Goal: Transaction & Acquisition: Subscribe to service/newsletter

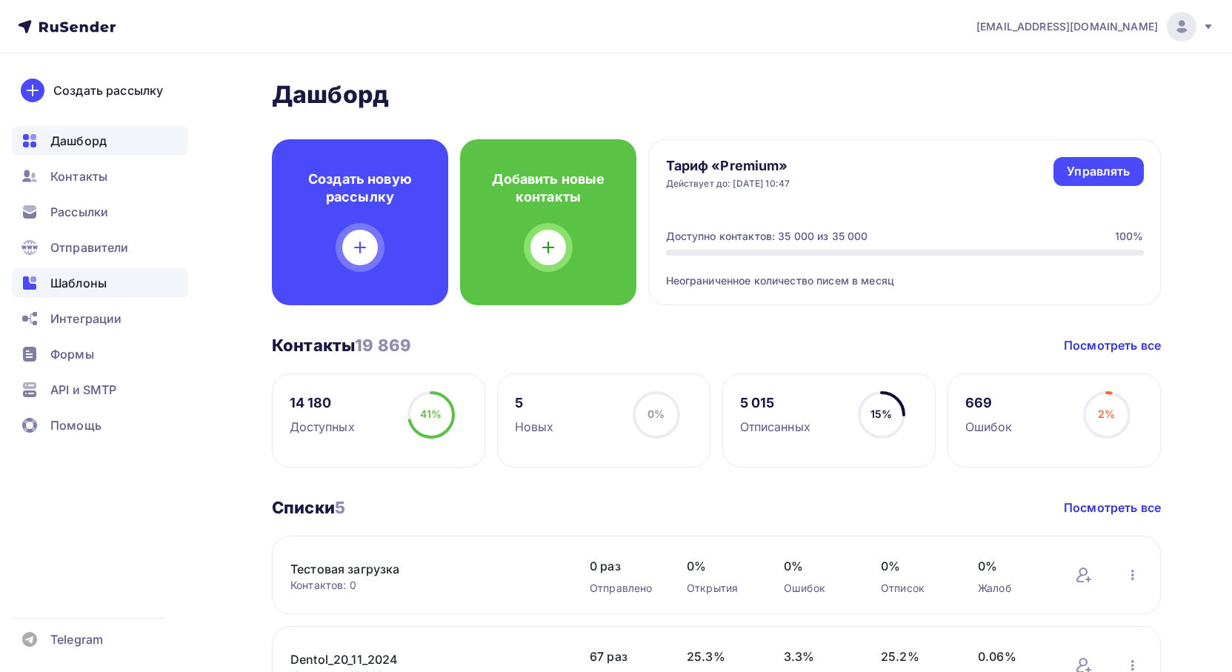
click at [86, 285] on span "Шаблоны" at bounding box center [78, 283] width 56 height 18
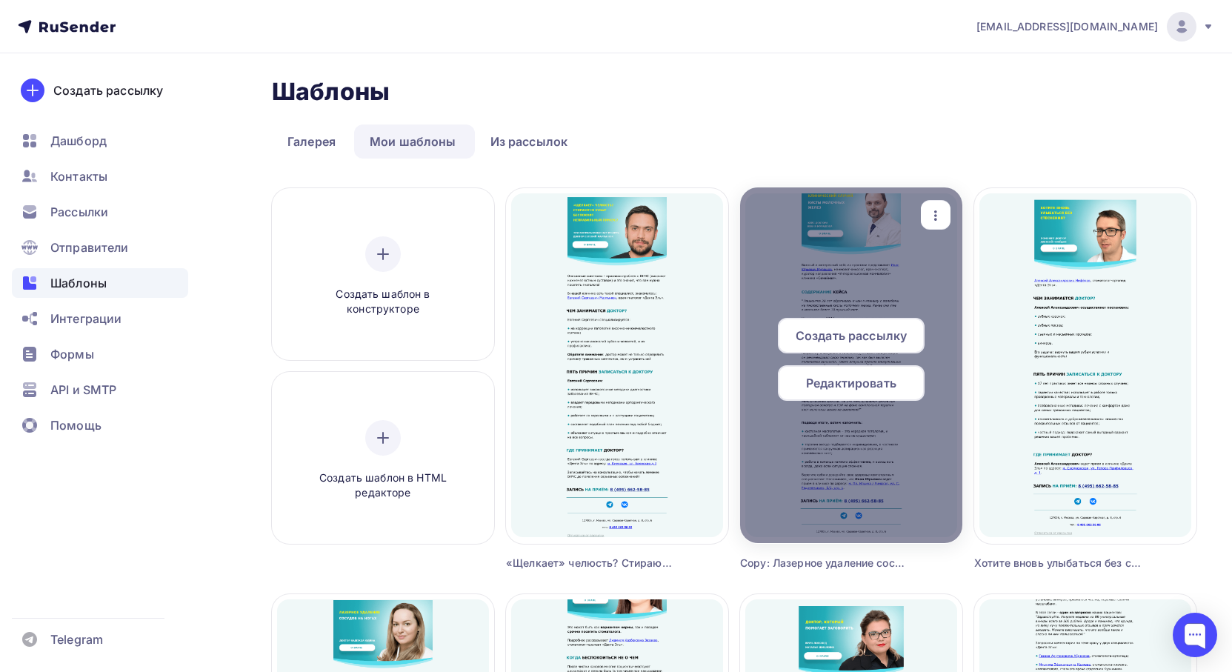
click at [934, 213] on icon "button" at bounding box center [936, 216] width 18 height 18
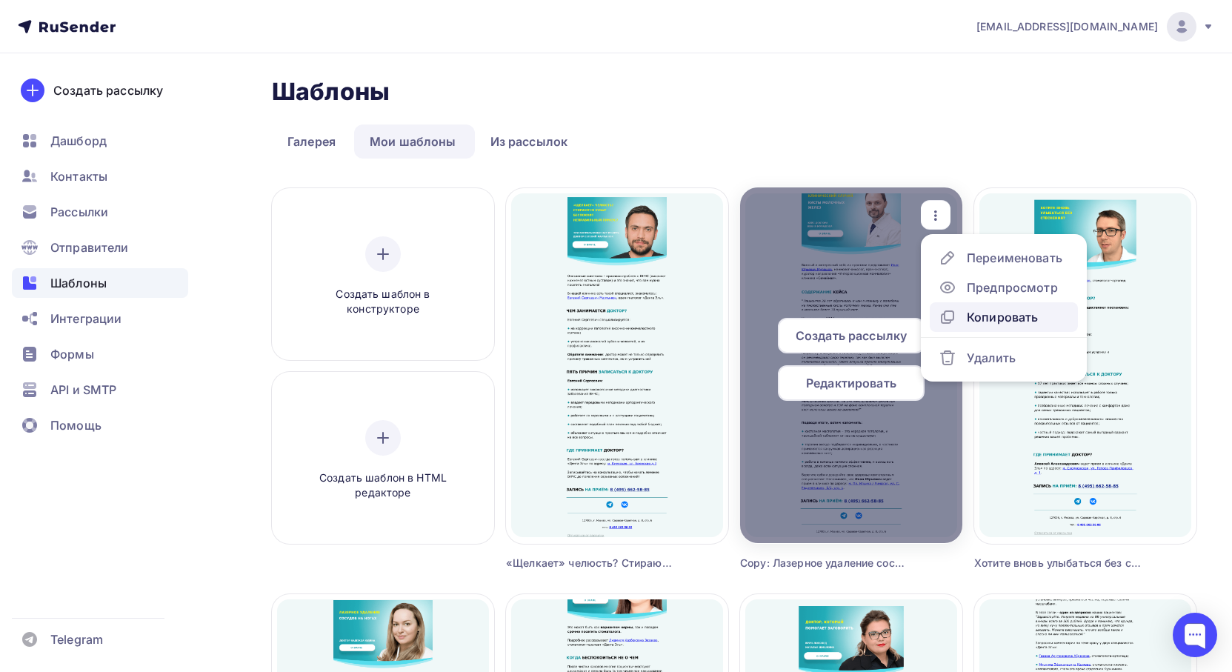
click at [977, 319] on div "Копировать" at bounding box center [1002, 317] width 71 height 18
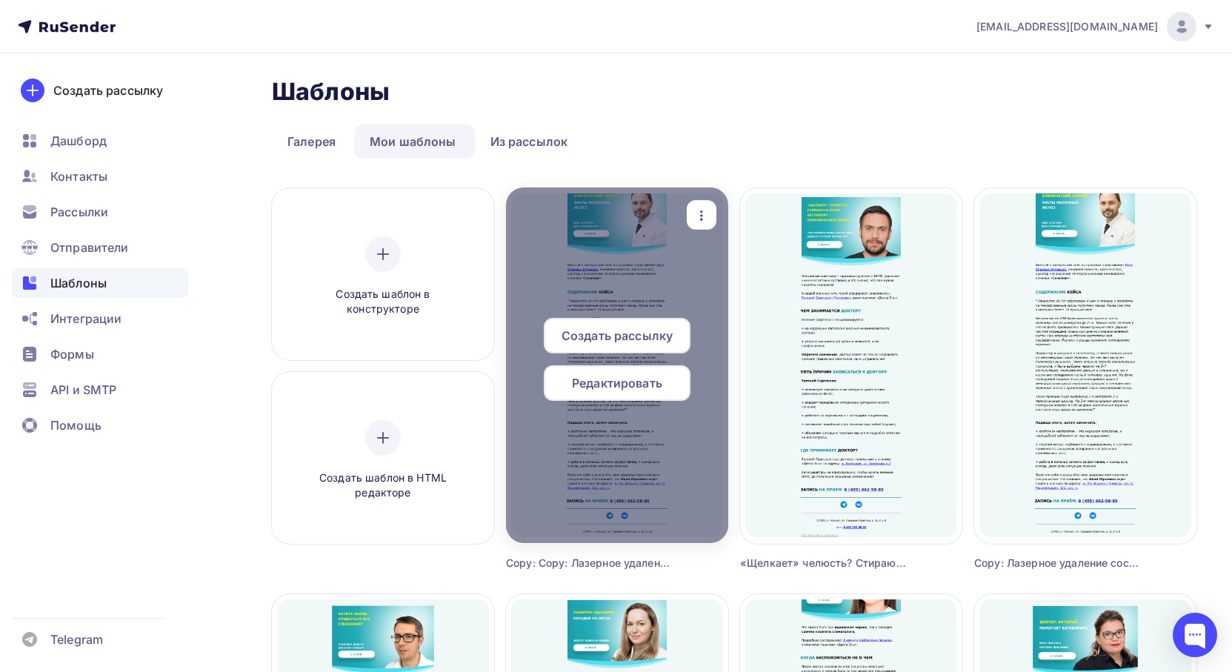
click at [696, 213] on icon "button" at bounding box center [702, 216] width 18 height 18
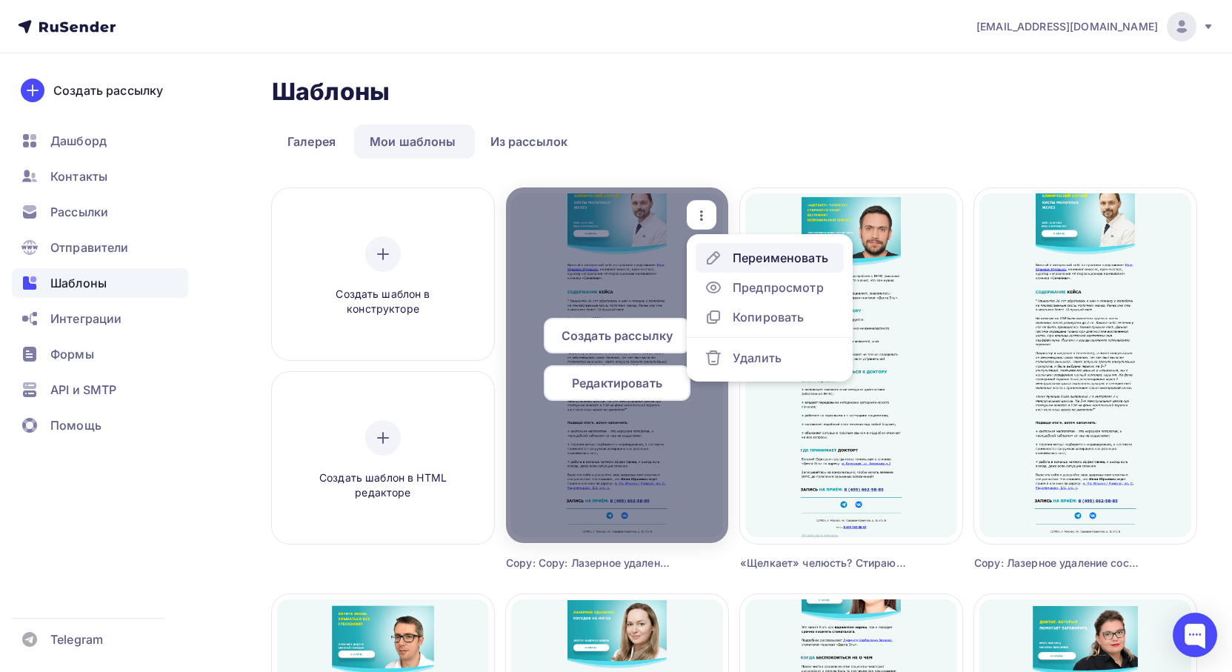
click at [742, 260] on div "Переименовать" at bounding box center [781, 258] width 96 height 18
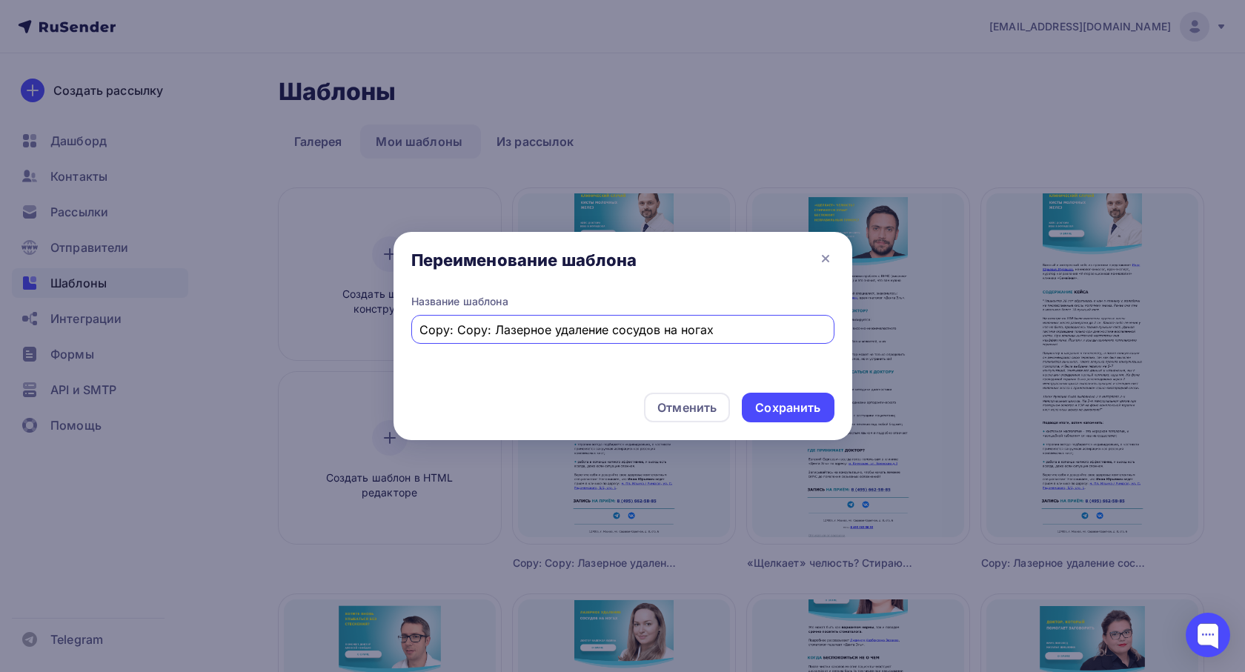
drag, startPoint x: 743, startPoint y: 332, endPoint x: 382, endPoint y: 331, distance: 360.9
click at [395, 332] on div "Название шаблона Copy: Copy: Лазерное удаление сосудов на ногах" at bounding box center [622, 337] width 459 height 87
paste input "Лечение недержания"
click at [550, 328] on input "Лечение недержания: риски," at bounding box center [622, 330] width 406 height 18
click at [677, 326] on input "Лечение недержания: статистика, риски," at bounding box center [622, 330] width 406 height 18
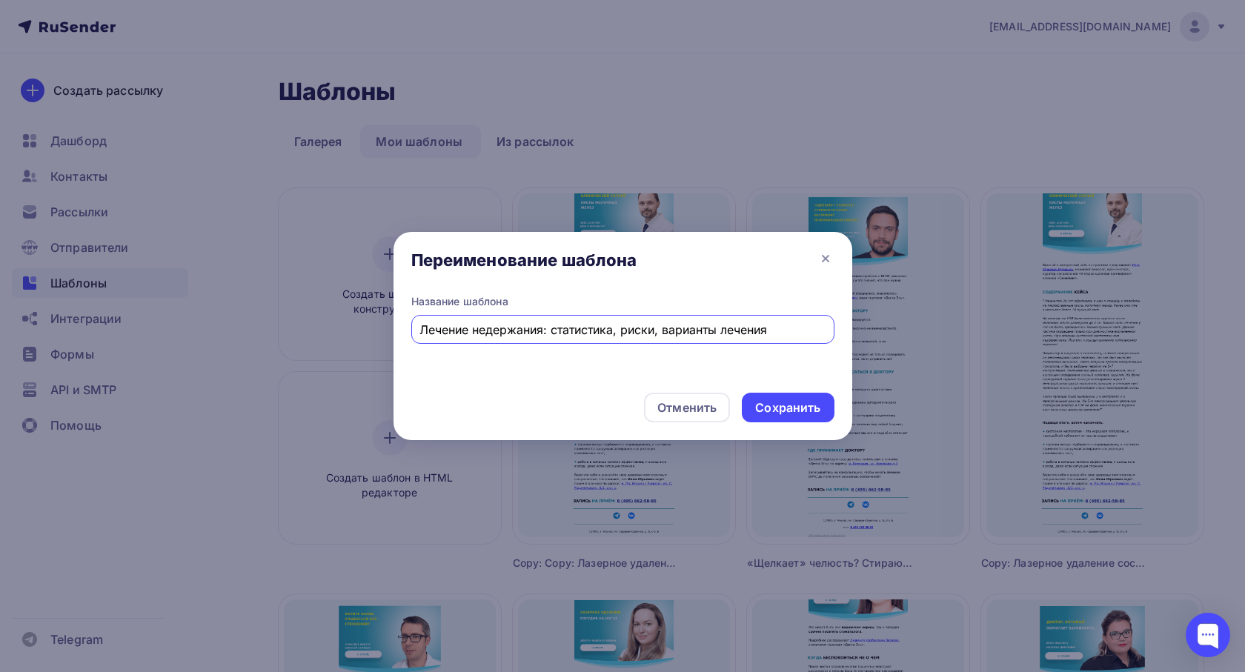
drag, startPoint x: 768, startPoint y: 331, endPoint x: 410, endPoint y: 334, distance: 358.7
click at [410, 334] on div "Название шаблона Лечение недержания: статистика, риски, варианты лечения" at bounding box center [622, 337] width 459 height 87
click at [640, 334] on input "Лечение недержания: статистика, риски, варианты лечения" at bounding box center [622, 330] width 406 height 18
drag, startPoint x: 784, startPoint y: 331, endPoint x: 721, endPoint y: 331, distance: 63.0
click at [721, 331] on input "Лечение недержания: статистика, риски, варианты лечения" at bounding box center [622, 330] width 406 height 18
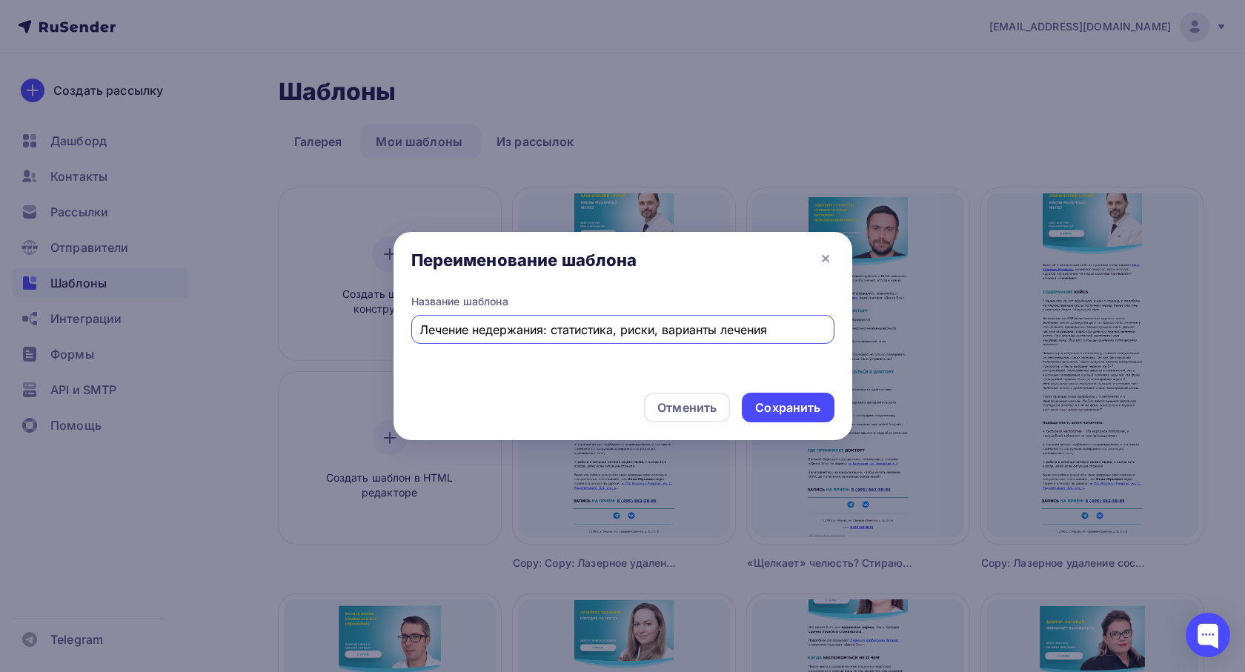
click at [688, 336] on input "Лечение недержания: статистика, риски, варианты лечения" at bounding box center [622, 330] width 406 height 18
drag, startPoint x: 771, startPoint y: 328, endPoint x: 721, endPoint y: 328, distance: 50.4
click at [721, 328] on input "Лечение недержания: статистика, риски, варианты лечения" at bounding box center [622, 330] width 406 height 18
drag, startPoint x: 787, startPoint y: 335, endPoint x: 662, endPoint y: 331, distance: 125.3
click at [662, 331] on input "Лечение недержания: статистика, риски, варианты решения" at bounding box center [622, 330] width 406 height 18
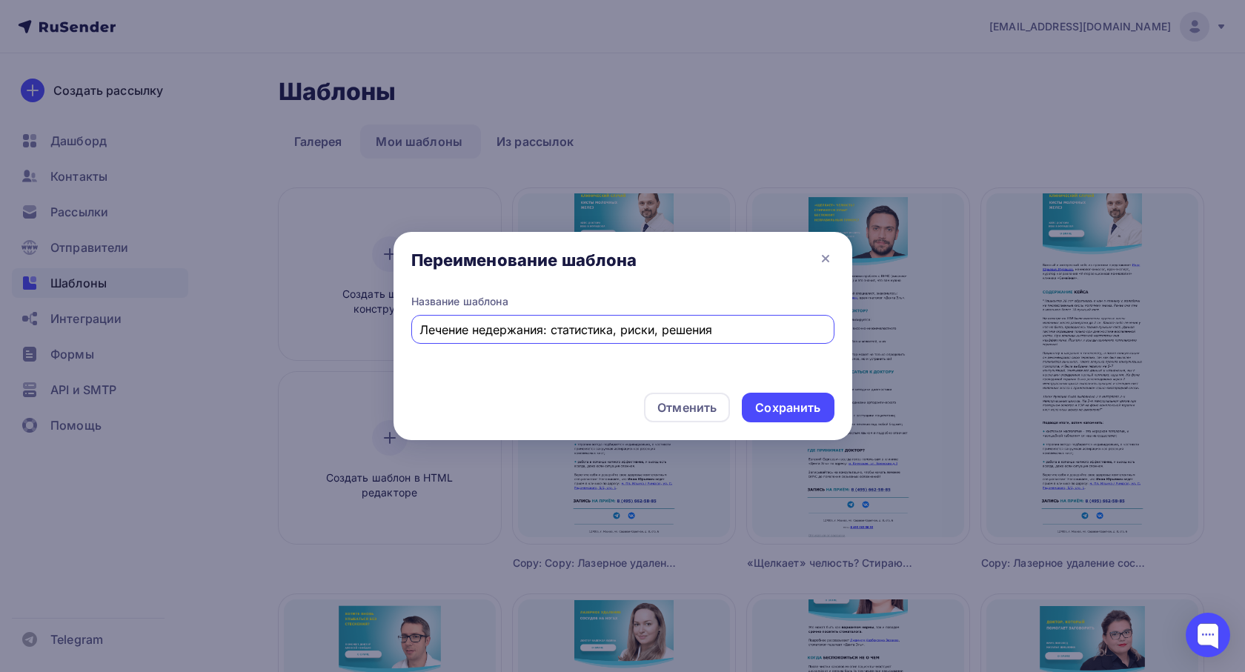
drag, startPoint x: 754, startPoint y: 331, endPoint x: 665, endPoint y: 336, distance: 89.1
click at [665, 336] on input "Лечение недержания: статистика, риски, решения" at bounding box center [622, 330] width 406 height 18
drag, startPoint x: 783, startPoint y: 333, endPoint x: 665, endPoint y: 333, distance: 117.8
click at [665, 333] on input "Лечение недержания: статистика, риски, устранение проблем" at bounding box center [622, 330] width 406 height 18
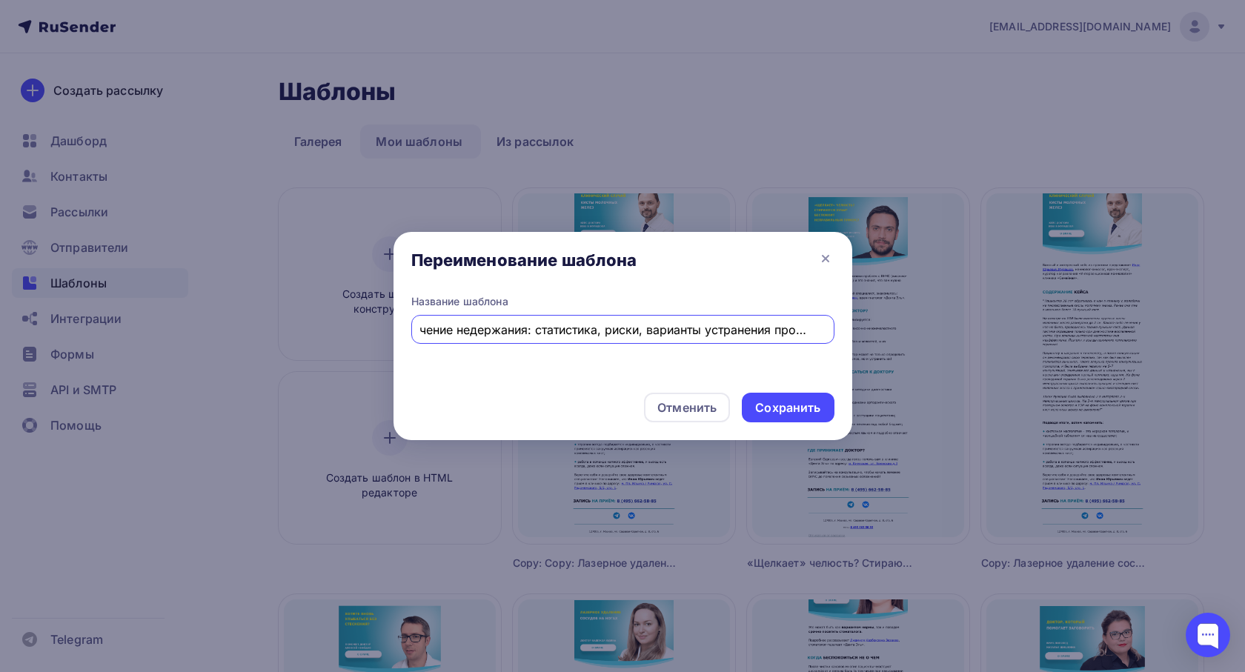
type input "Лечение недержания: статистика, риски, варианты устранения проблем"
drag, startPoint x: 827, startPoint y: 330, endPoint x: 608, endPoint y: 330, distance: 218.6
click at [608, 330] on div "Лечение недержания: статистика, риски, варианты устранения проблем" at bounding box center [622, 329] width 423 height 29
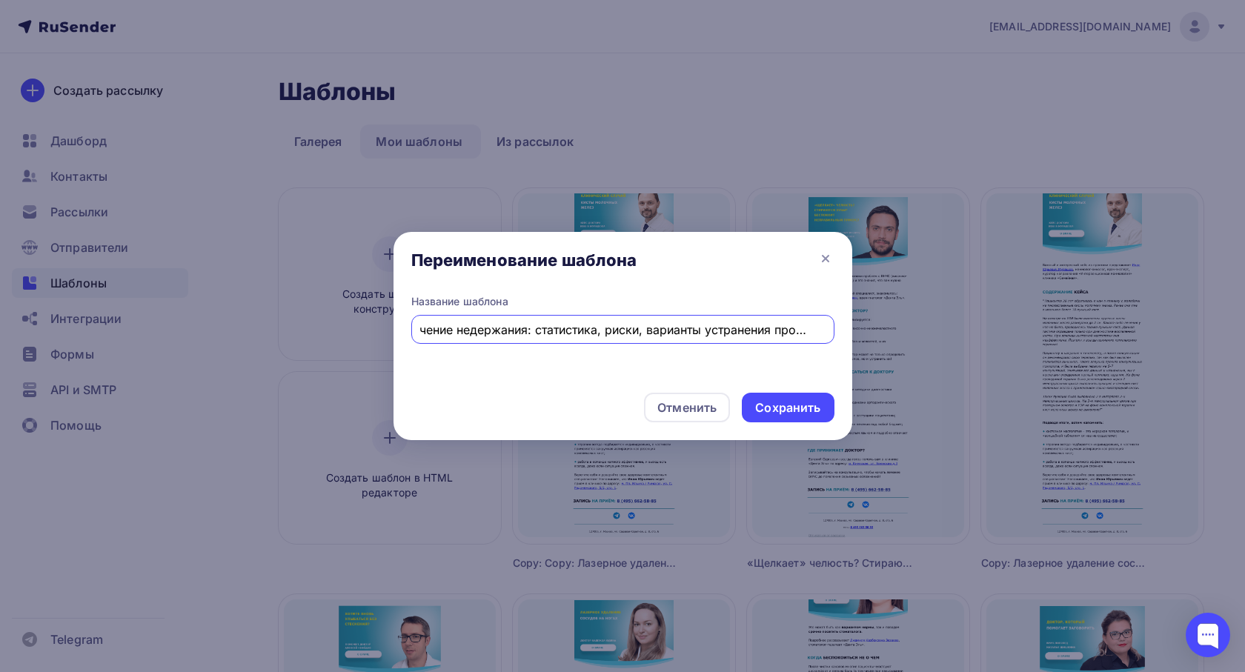
drag, startPoint x: 423, startPoint y: 333, endPoint x: 883, endPoint y: 332, distance: 460.2
click at [883, 332] on div "Переименование шаблона Название шаблона Лечение недержания: статистика, риски, …" at bounding box center [622, 336] width 1245 height 672
click at [799, 408] on div "Сохранить" at bounding box center [787, 407] width 65 height 17
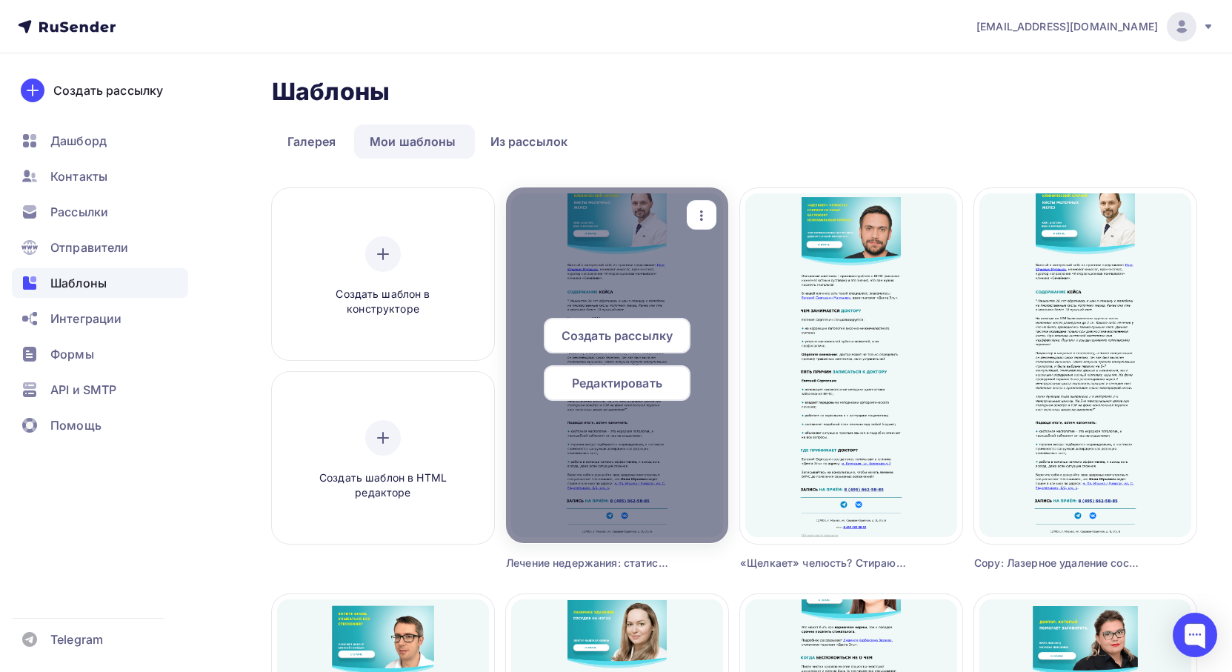
click at [627, 387] on span "Редактировать" at bounding box center [617, 383] width 90 height 18
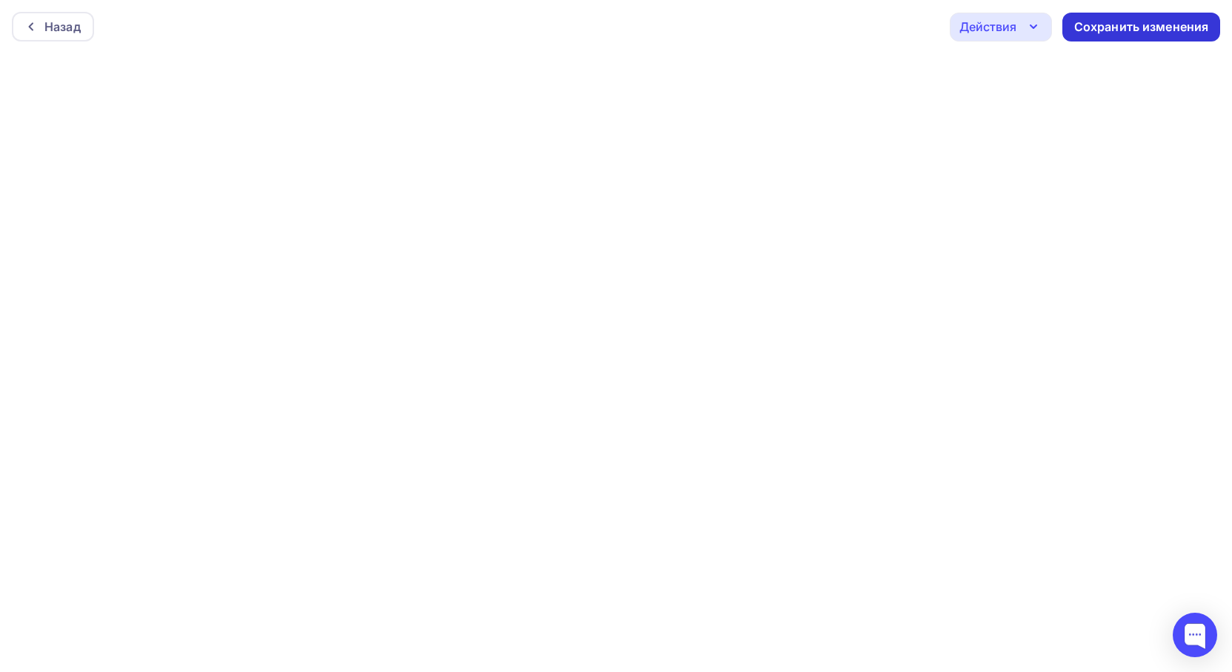
click at [1145, 21] on div "Сохранить изменения" at bounding box center [1142, 27] width 135 height 17
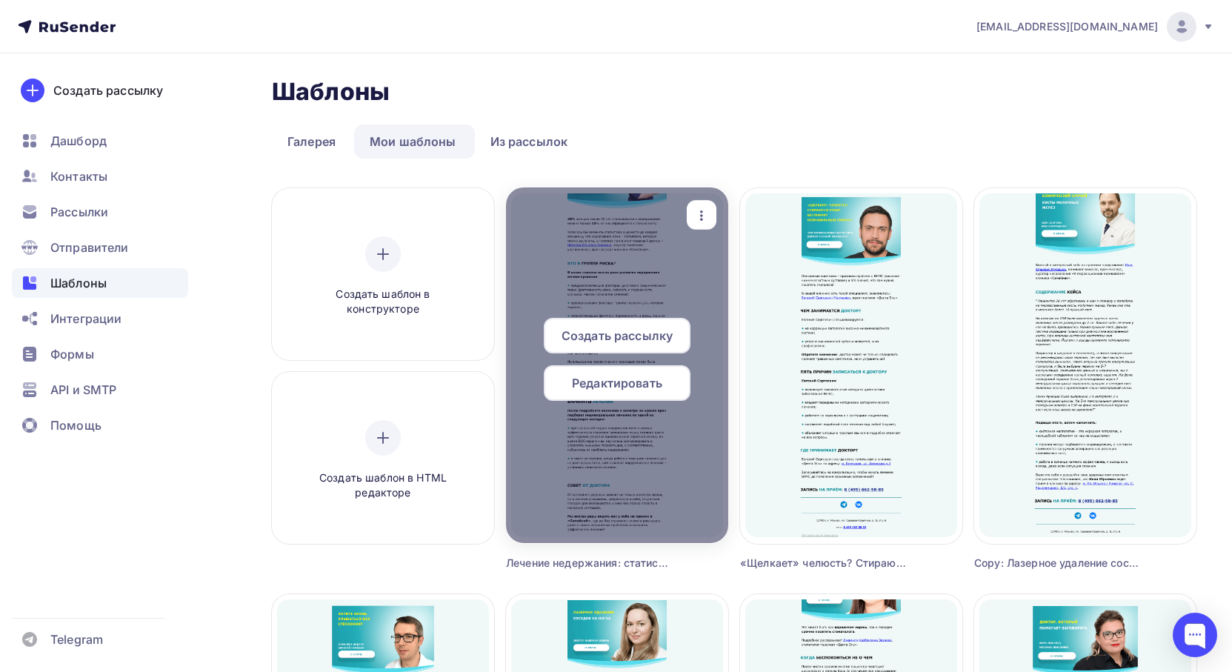
click at [622, 342] on span "Создать рассылку" at bounding box center [617, 336] width 111 height 18
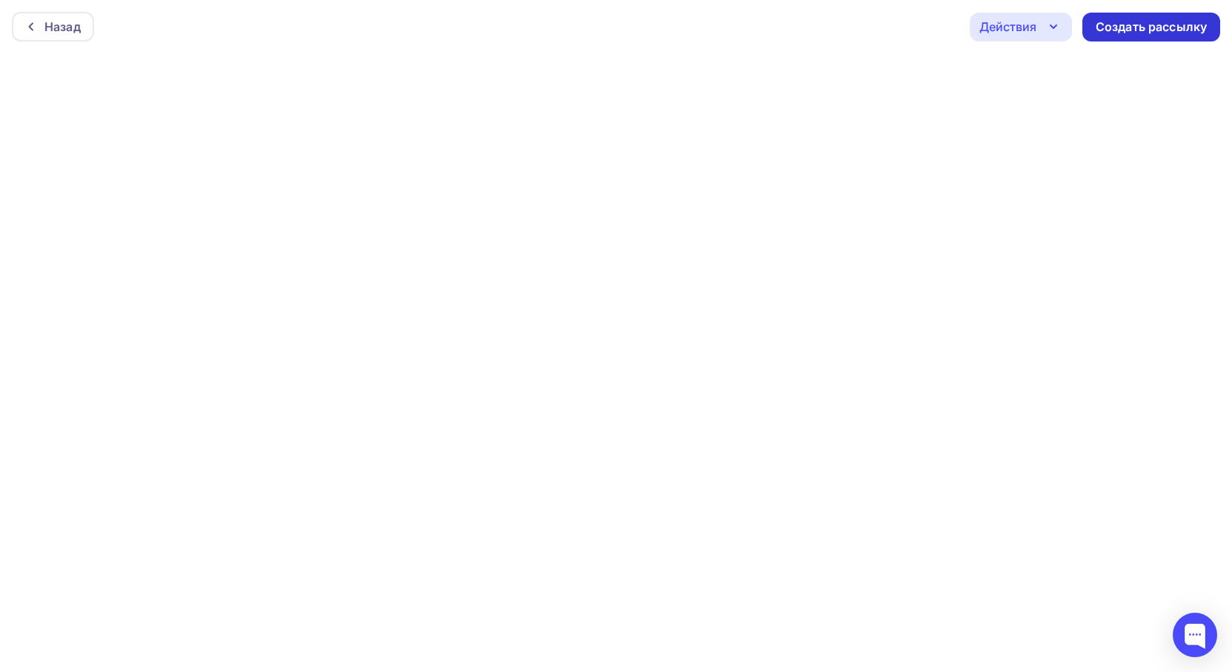
click at [1106, 28] on div "Создать рассылку" at bounding box center [1151, 27] width 111 height 17
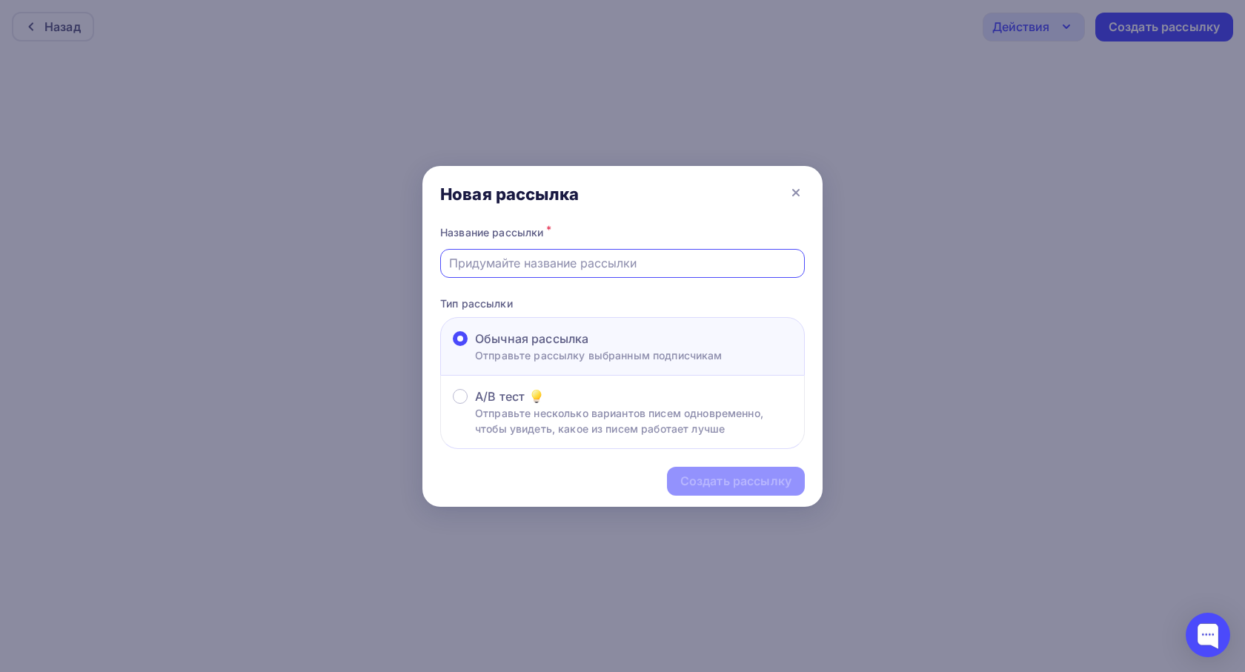
click at [568, 259] on input "text" at bounding box center [623, 263] width 348 height 18
paste input "Лечение недержания: статистика, риски, варианты устранения проблем"
drag, startPoint x: 677, startPoint y: 265, endPoint x: 740, endPoint y: 266, distance: 63.7
click at [740, 266] on input "Лечение недержания: статистика, риски, варианты устранения проблем" at bounding box center [623, 263] width 348 height 18
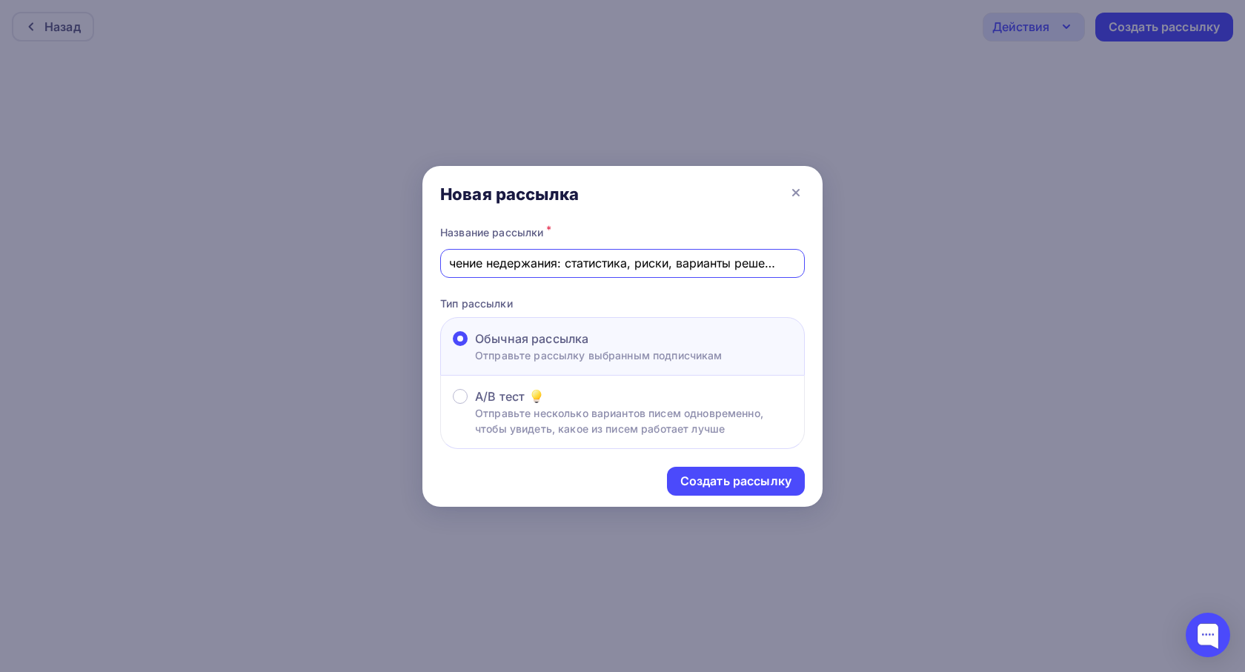
scroll to position [0, 59]
drag, startPoint x: 786, startPoint y: 265, endPoint x: 798, endPoint y: 265, distance: 11.9
click at [798, 265] on div "Лечение недержания: статистика, риски, варианты решения проблем" at bounding box center [622, 263] width 365 height 29
type input "Лечение недержания: статистика, риски, варианты решения вопроса"
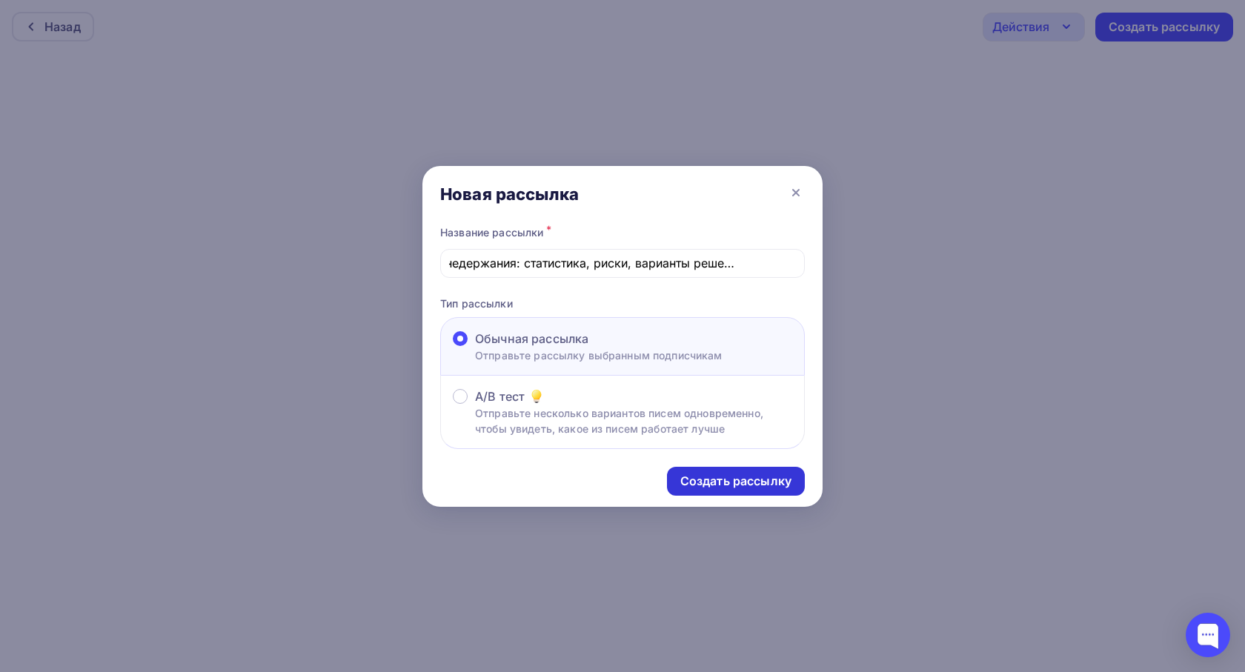
click at [751, 478] on div "Создать рассылку" at bounding box center [735, 481] width 111 height 17
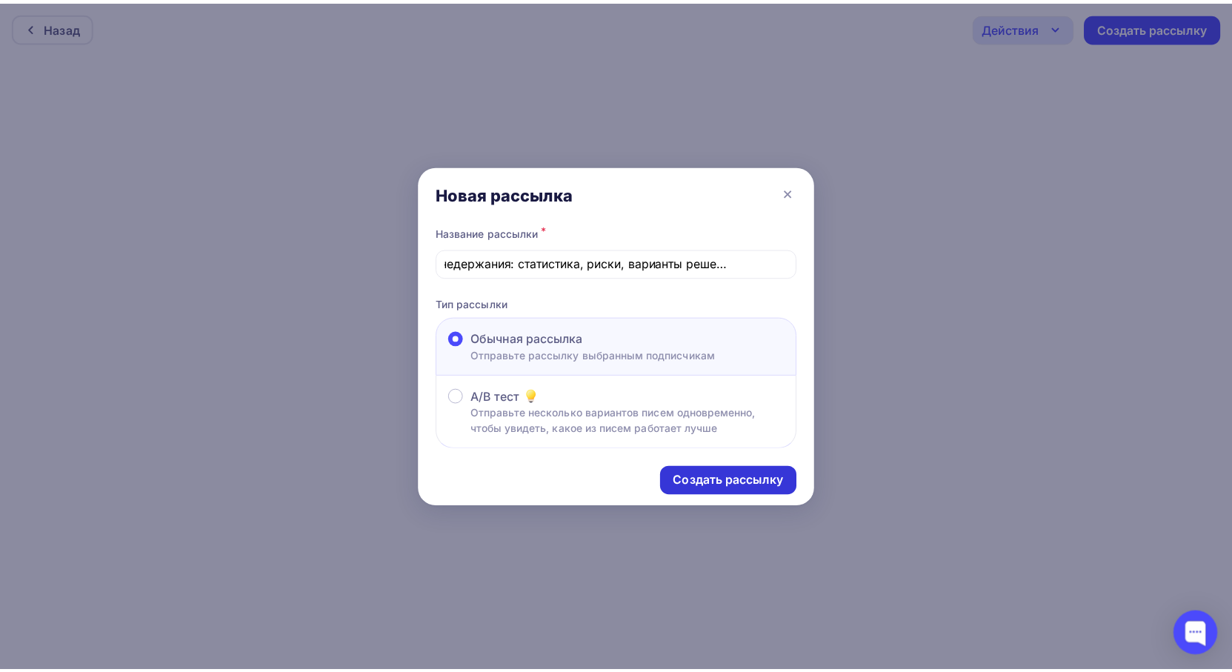
scroll to position [0, 0]
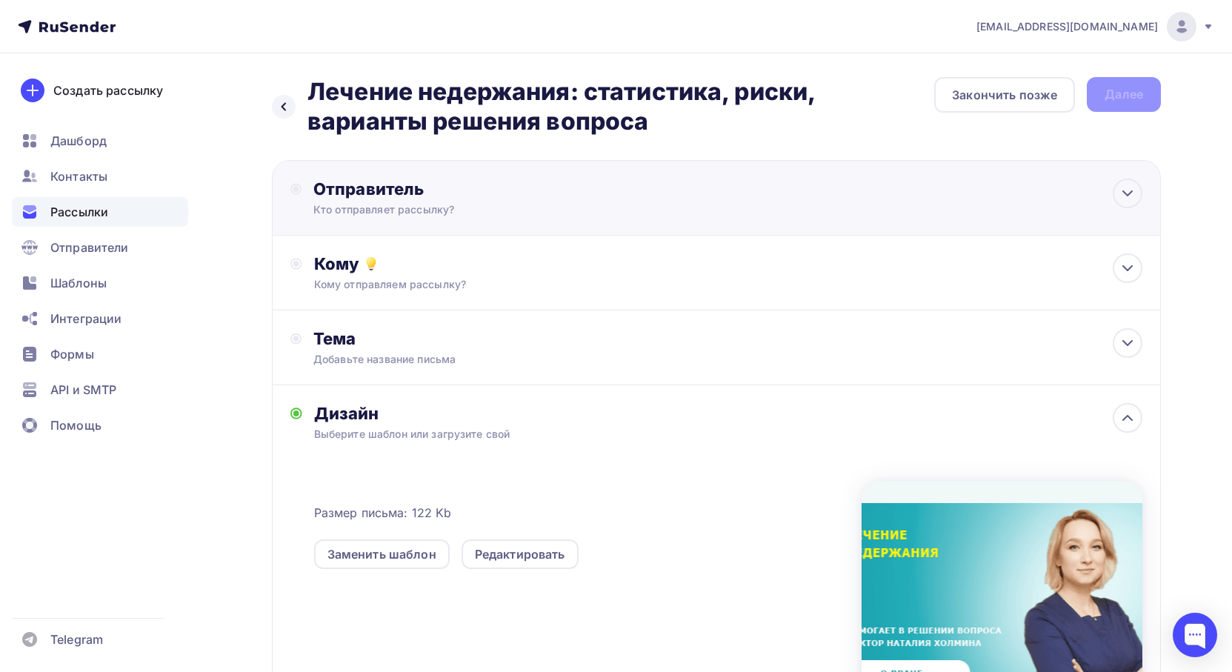
click at [525, 198] on div "Отправитель" at bounding box center [473, 189] width 321 height 21
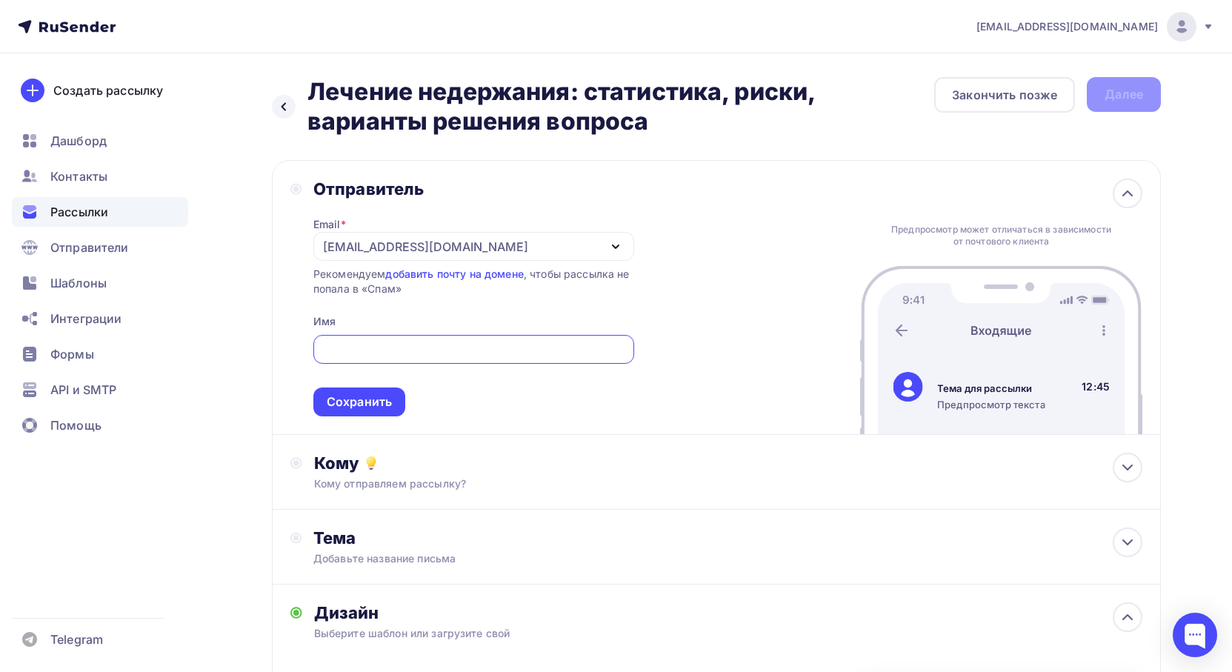
click at [460, 243] on div "[EMAIL_ADDRESS][DOMAIN_NAME]" at bounding box center [473, 246] width 321 height 29
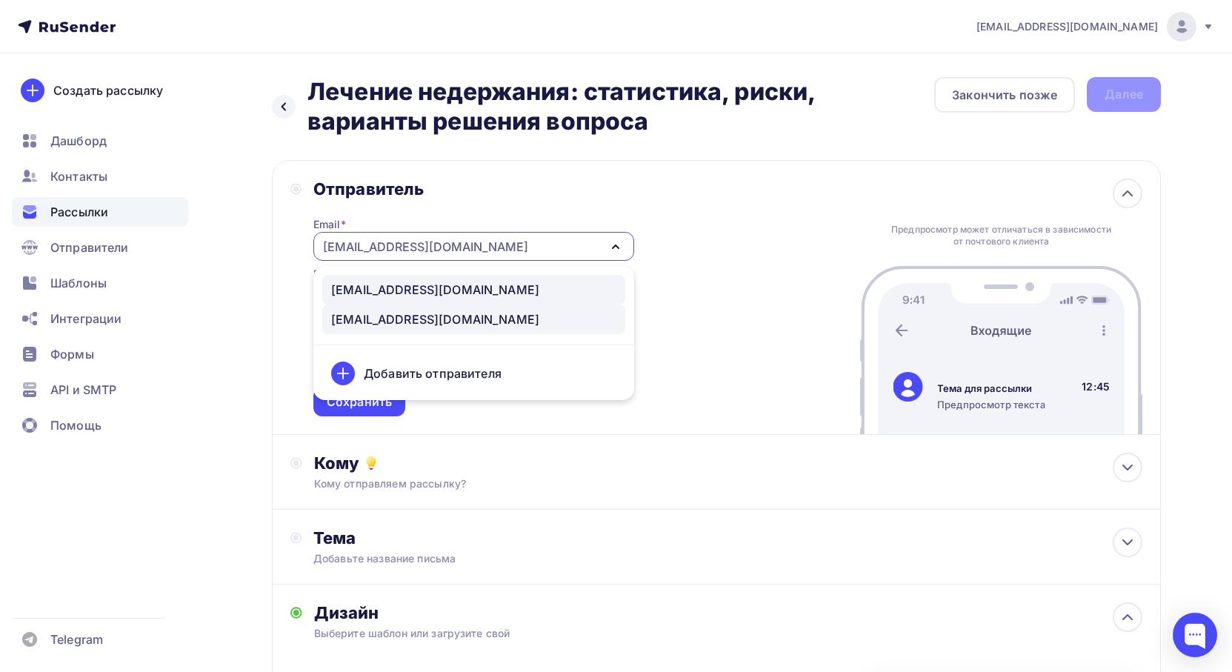
click at [425, 286] on div "[EMAIL_ADDRESS][DOMAIN_NAME]" at bounding box center [435, 290] width 208 height 18
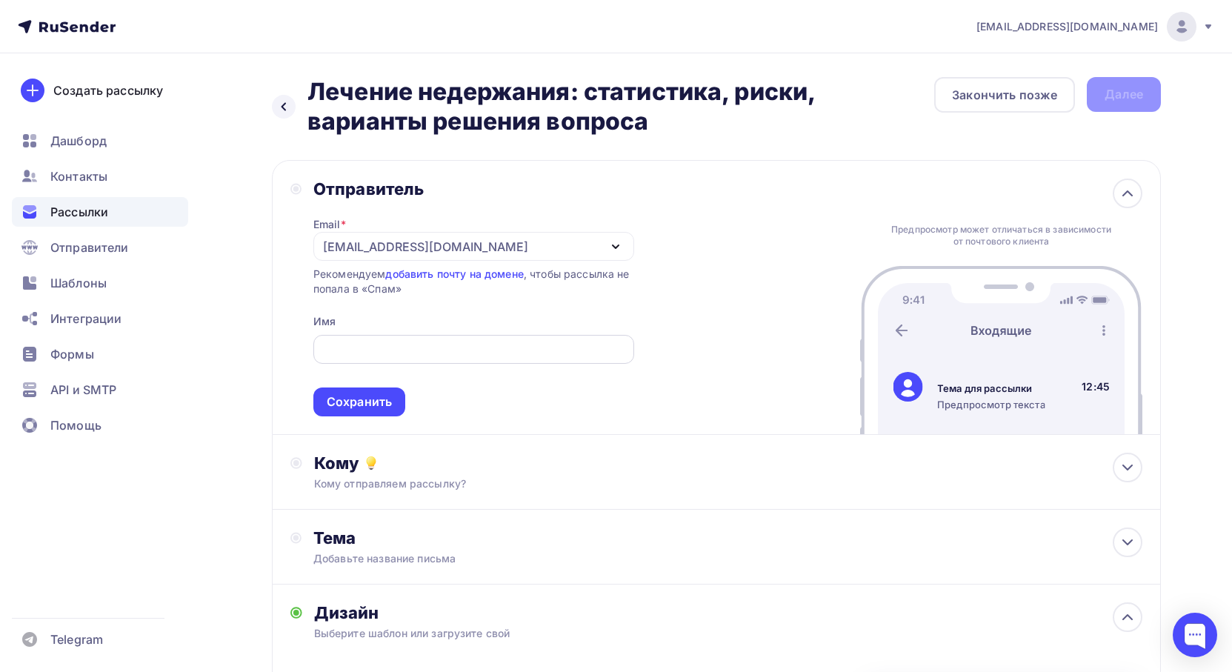
click at [416, 342] on input "text" at bounding box center [474, 350] width 304 height 18
type input "клиника "СЕМЕЙНАЯ""
click at [373, 402] on div "Сохранить" at bounding box center [359, 401] width 65 height 17
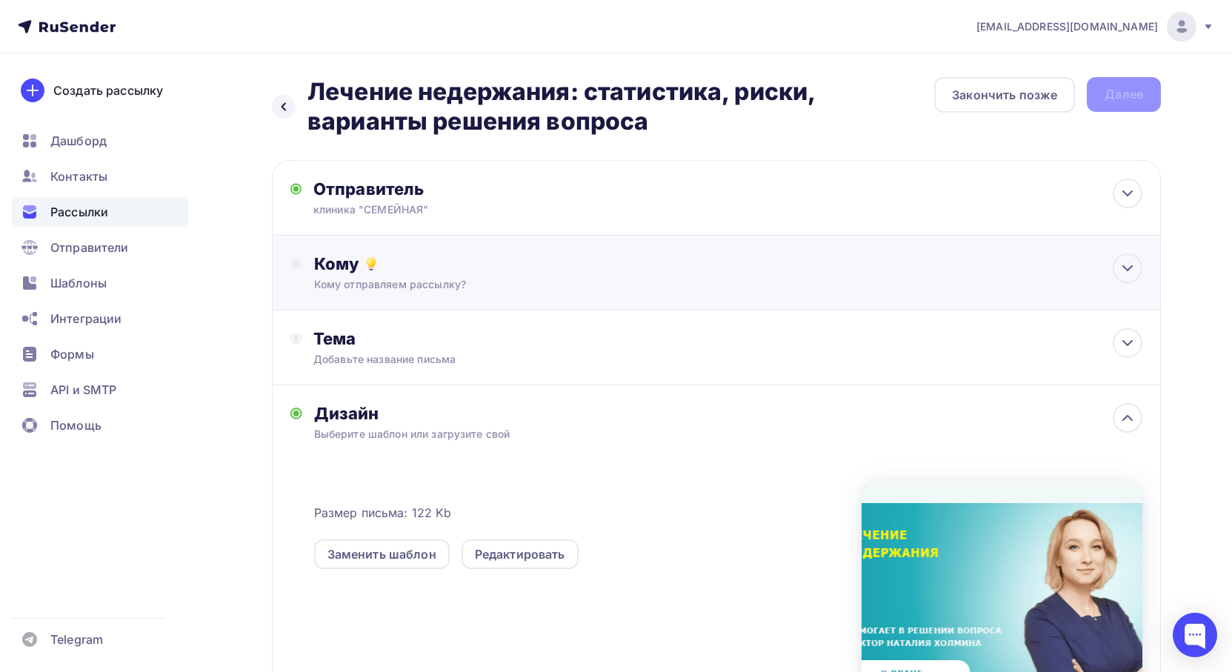
click at [426, 268] on div "Кому" at bounding box center [728, 263] width 828 height 21
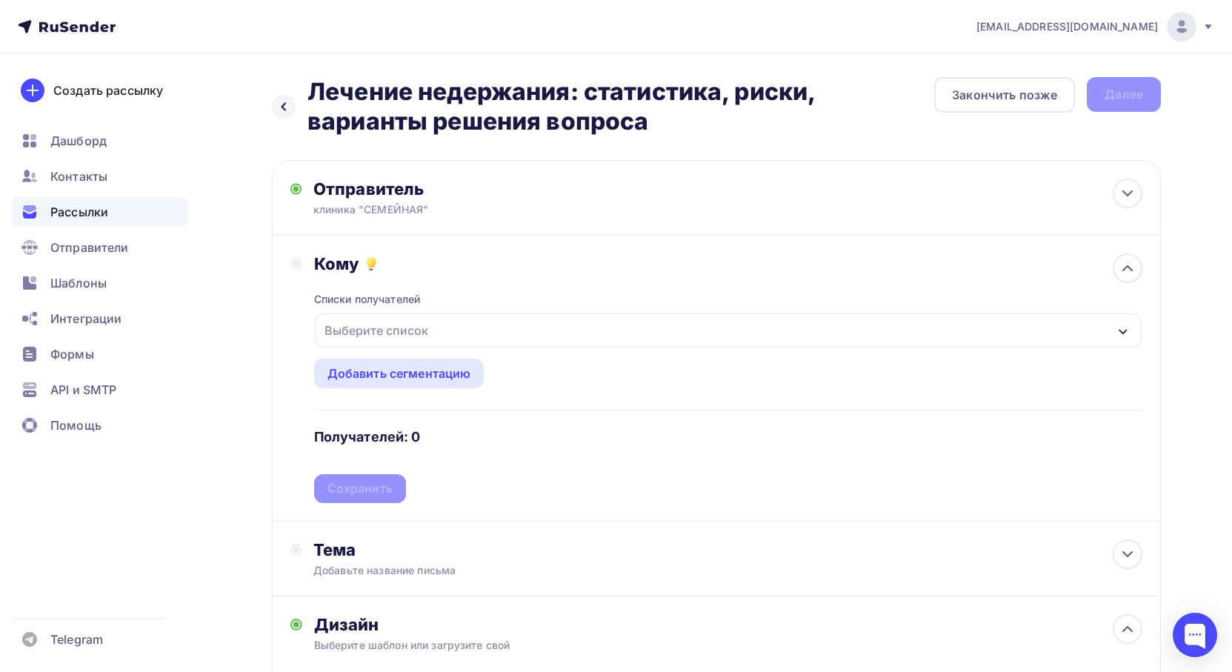
click at [429, 333] on div "Выберите список" at bounding box center [377, 330] width 116 height 27
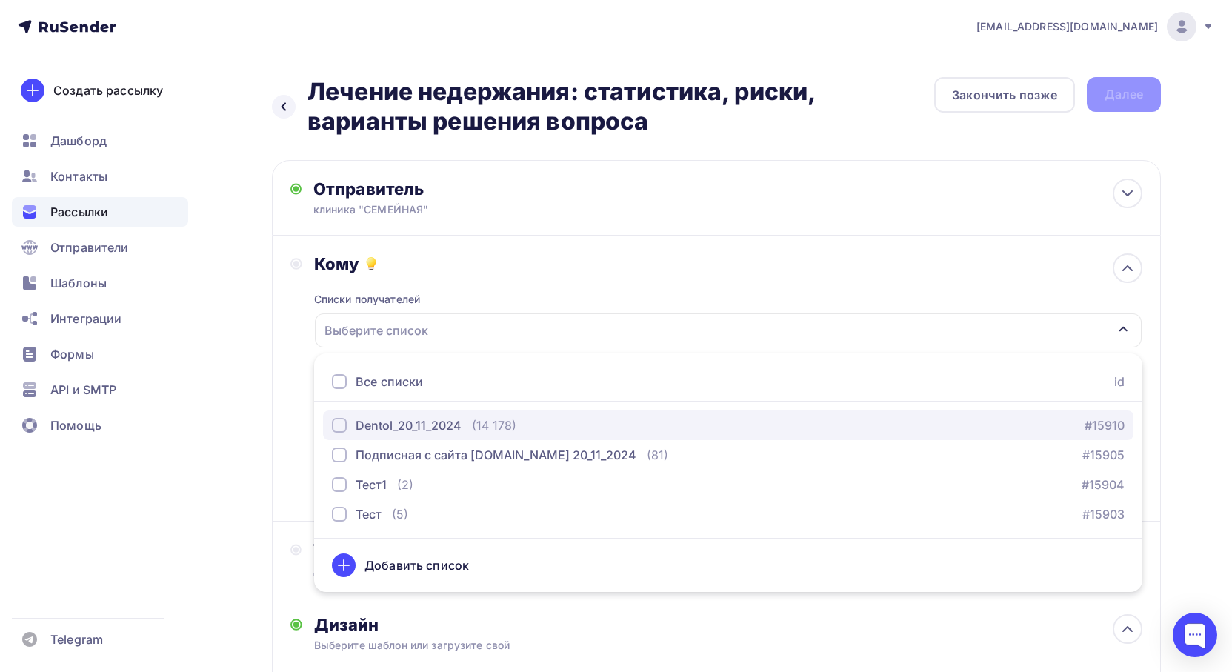
click at [423, 422] on div "Dentol_20_11_2024" at bounding box center [409, 425] width 106 height 18
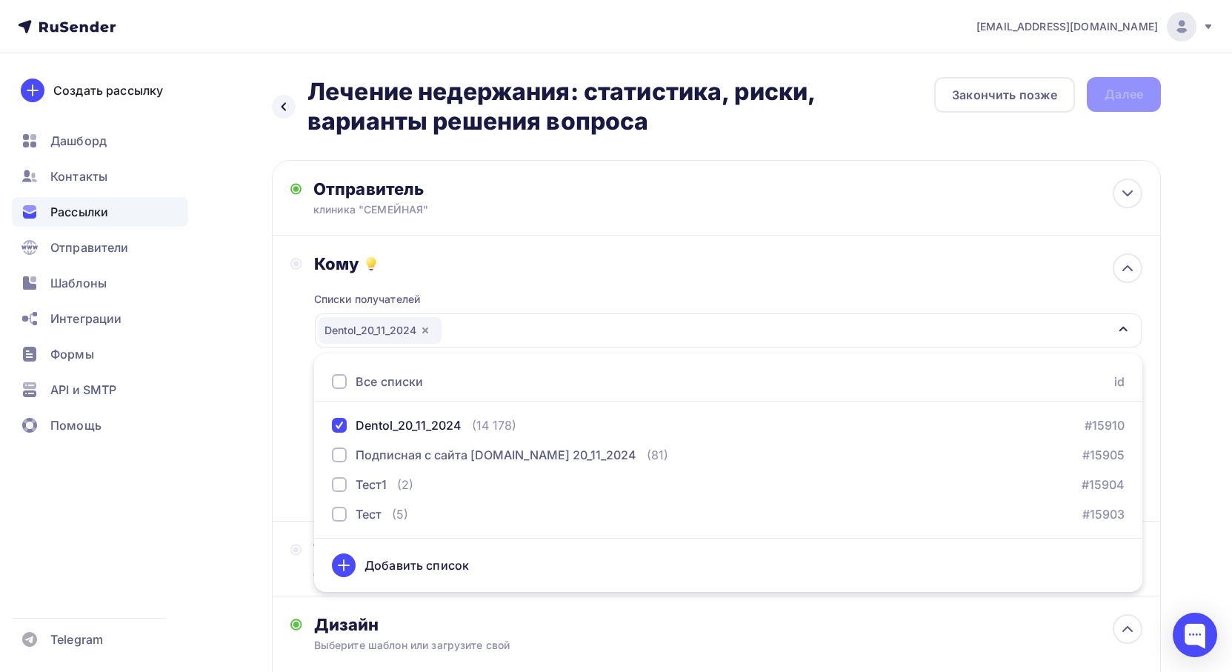
click at [275, 418] on div "Кому Списки получателей Dentol_20_11_2024 Все списки id Dentol_20_11_2024 (14 1…" at bounding box center [716, 379] width 889 height 286
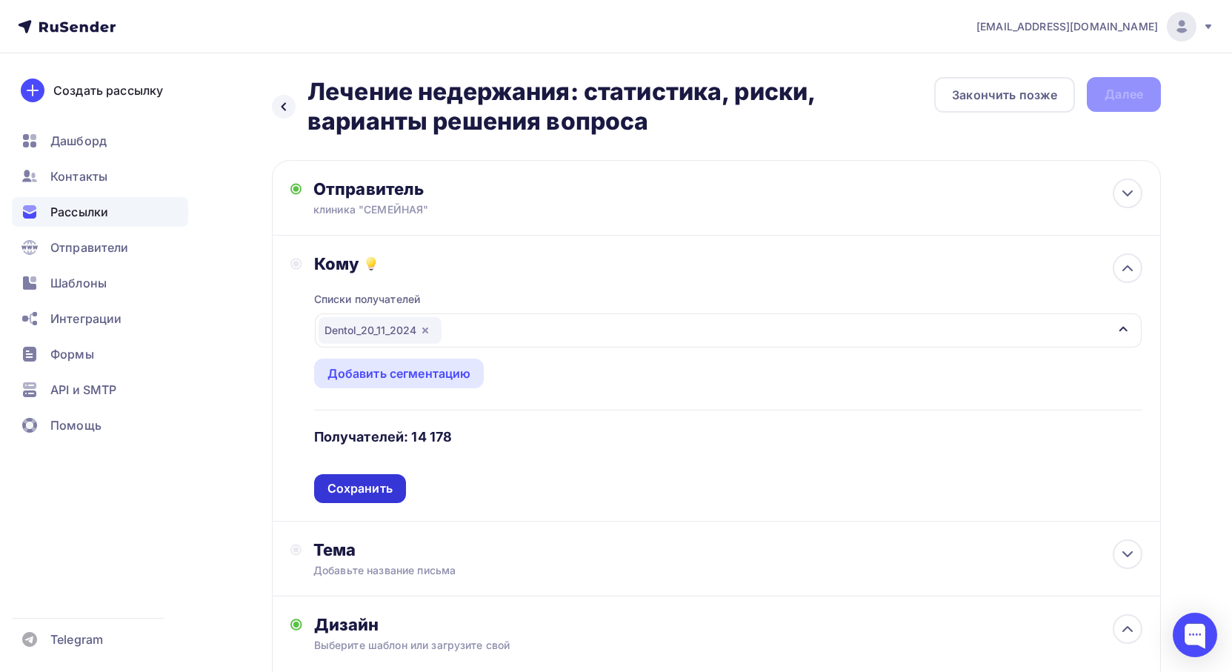
click at [381, 488] on div "Сохранить" at bounding box center [360, 488] width 65 height 17
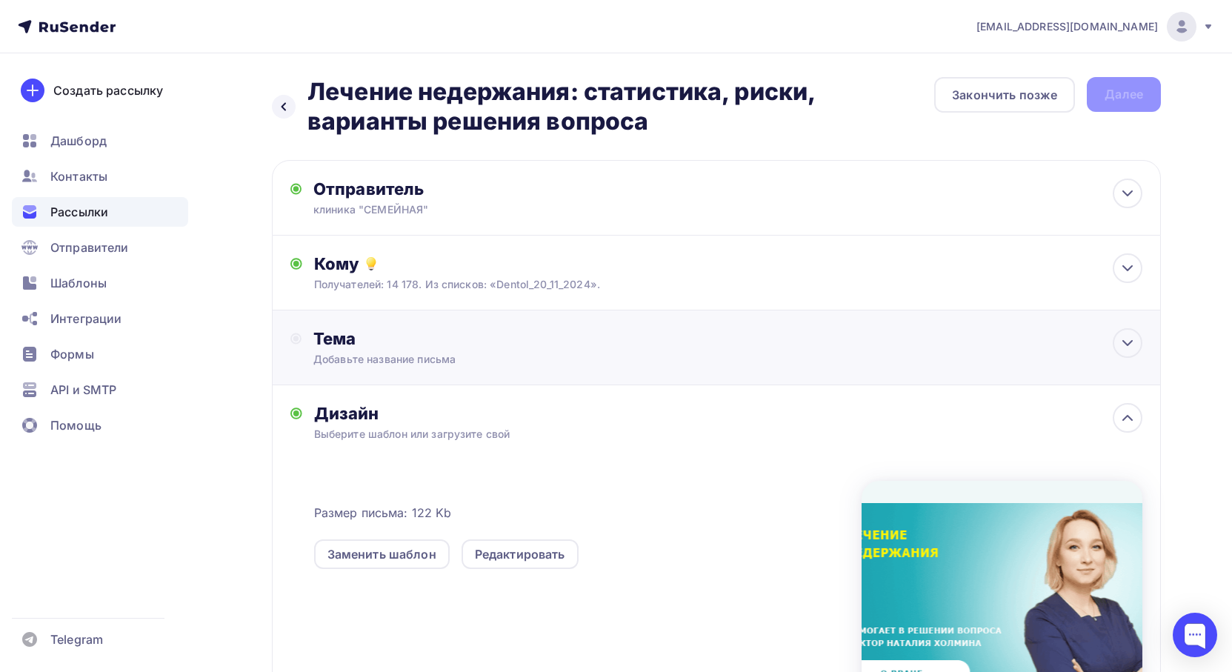
click at [468, 357] on div "Добавьте название письма" at bounding box center [445, 359] width 264 height 15
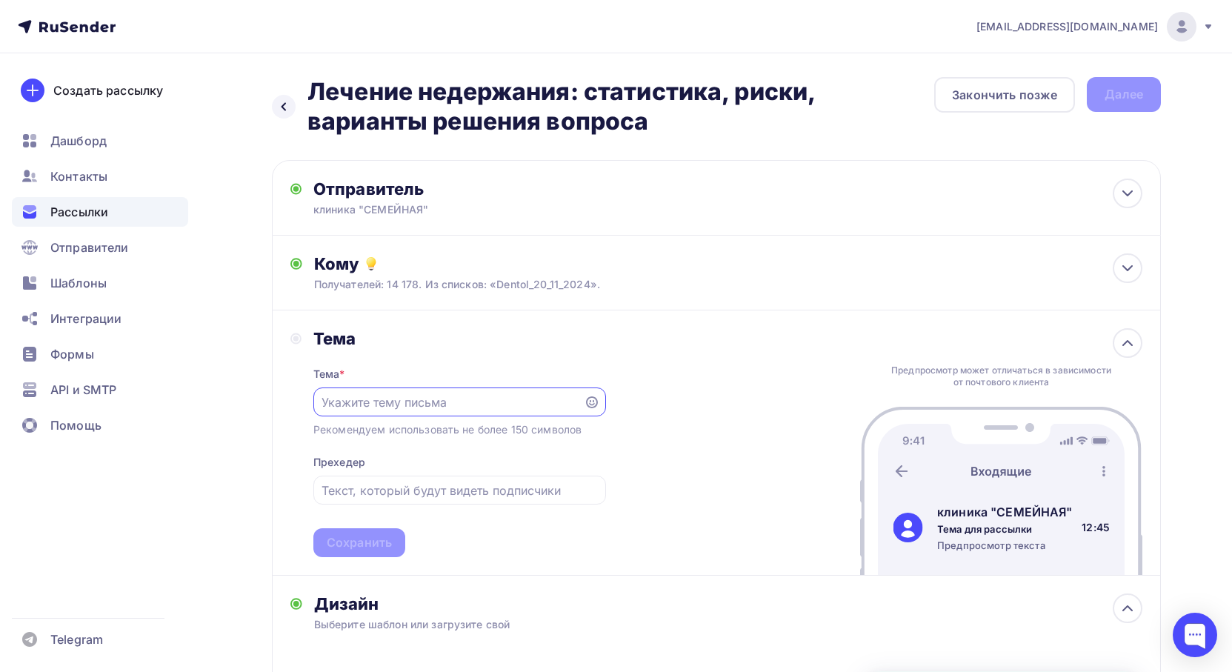
paste input "Лечение недержания: статистика, риски, варианты устранения проблем"
type input "Лечение недержания: статистика, риски, варианты устранения проблем"
click at [410, 487] on input "text" at bounding box center [460, 491] width 276 height 18
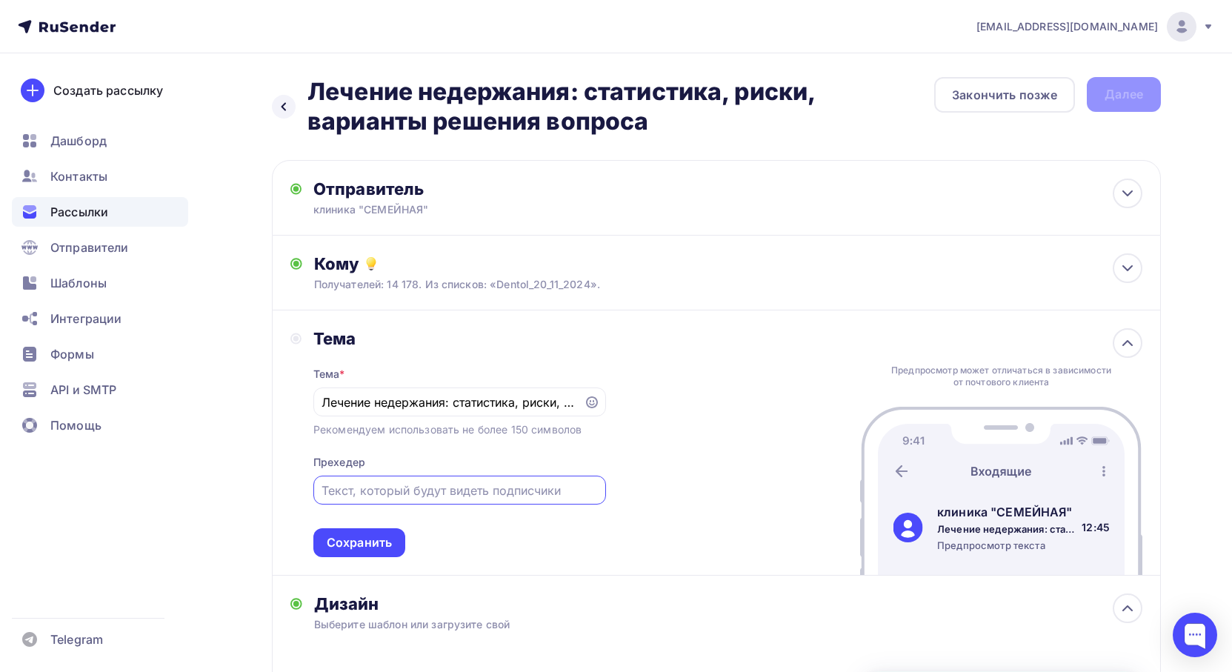
paste input "Хотелось бы изменить статистику и донести до каждой женщины, что недержание моч…"
drag, startPoint x: 451, startPoint y: 490, endPoint x: 268, endPoint y: 490, distance: 183.0
click at [268, 490] on div "Назад Лечение недержания: статистика, риски, варианты решения вопроса Лечение н…" at bounding box center [616, 563] width 1215 height 1020
click at [372, 490] on input "Хотелось бы изменить статистику и донести до каждой женщины, что недержание моч…" at bounding box center [460, 491] width 276 height 18
drag, startPoint x: 399, startPoint y: 491, endPoint x: 530, endPoint y: 491, distance: 130.4
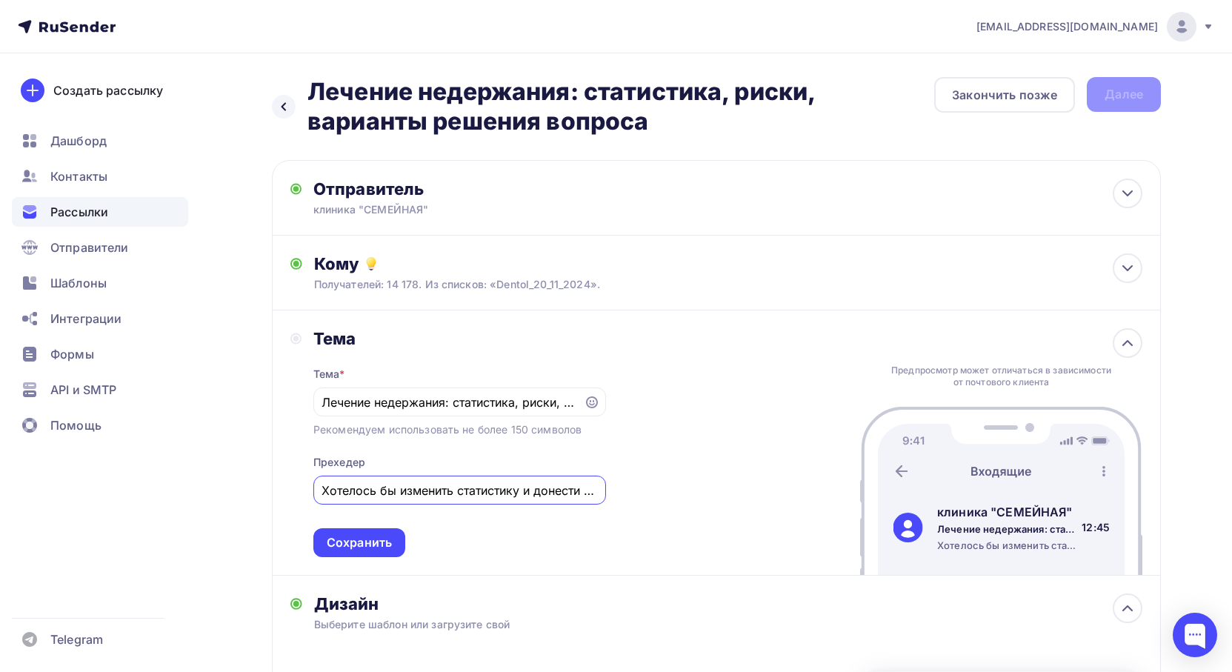
click at [530, 491] on input "Хотелось бы изменить статистику и донести до каждой женщины, что недержание моч…" at bounding box center [460, 491] width 276 height 18
type input "Хотелось бы донести до каждой женщины, что недержание мочи – патология, которую…"
click at [431, 408] on input "Лечение недержания: статистика, риски, варианты устранения проблем" at bounding box center [448, 402] width 253 height 18
drag, startPoint x: 442, startPoint y: 405, endPoint x: 565, endPoint y: 408, distance: 123.0
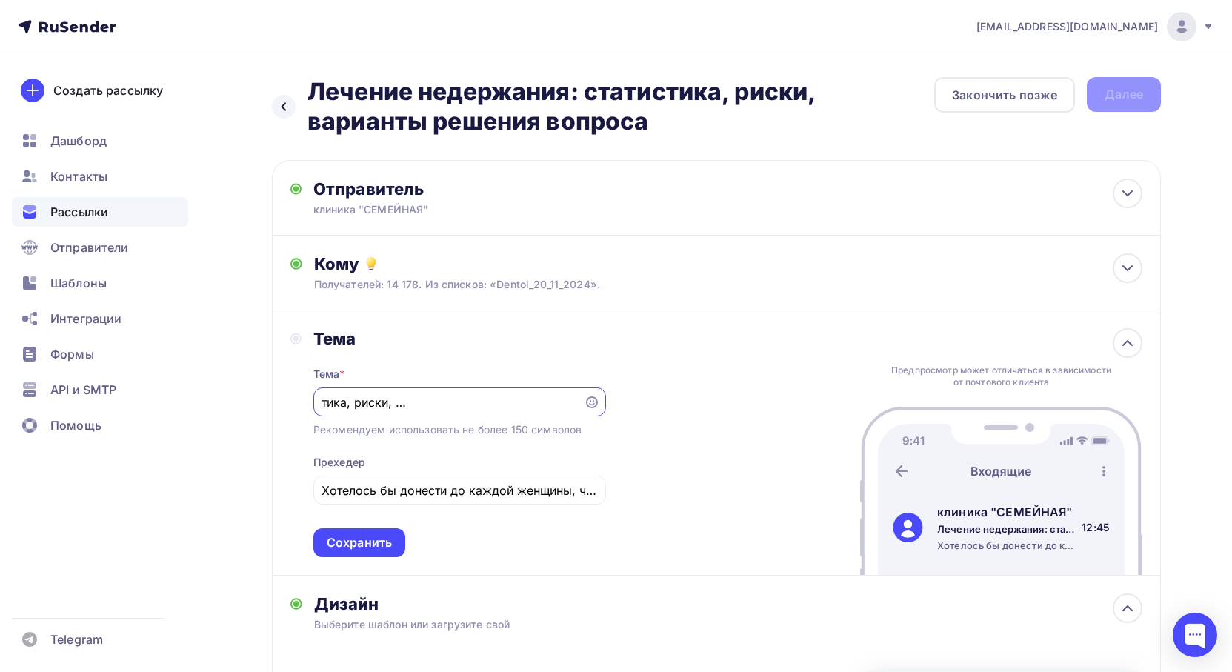
click at [565, 408] on input "Лечение недержания: статистика, риски, варианты устранения проблем" at bounding box center [448, 402] width 253 height 18
click at [506, 406] on input "Лечение недержания: статистика, риски, варианты устранения проблем" at bounding box center [448, 402] width 253 height 18
drag, startPoint x: 454, startPoint y: 401, endPoint x: 575, endPoint y: 402, distance: 120.8
click at [575, 402] on input "Лечение недержания: статистика, риски, варианты устранения проблем" at bounding box center [448, 402] width 253 height 18
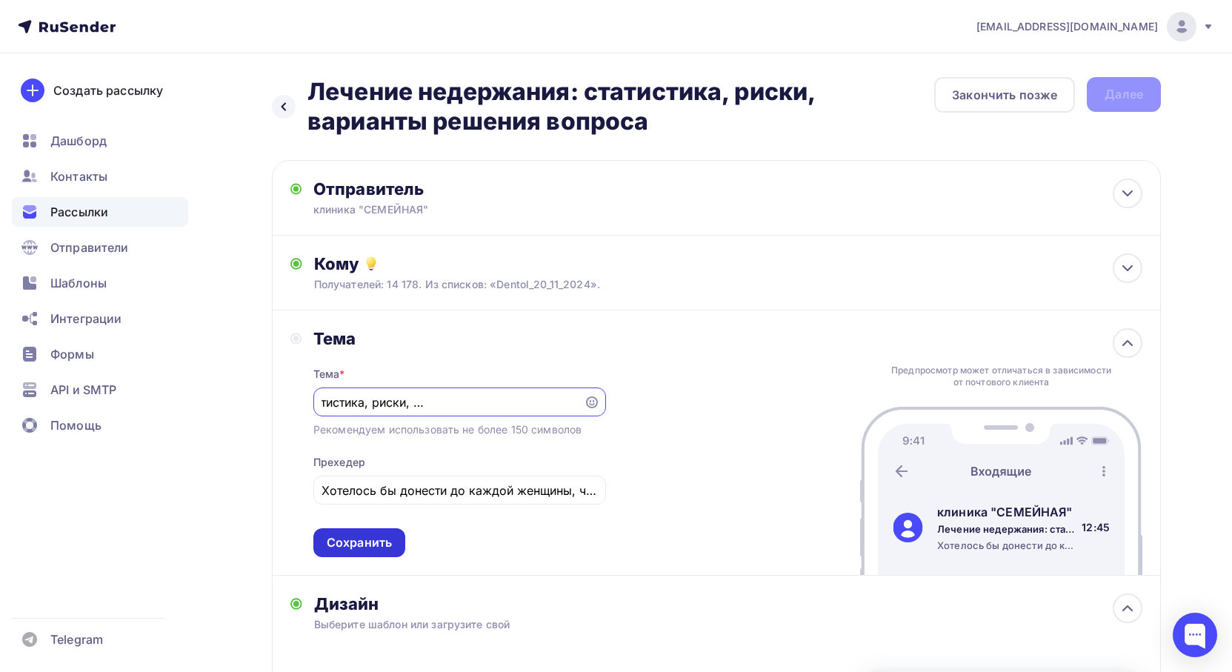
type input "Лечение недержания: статистика, риски, варианты решения вопроса"
click at [374, 546] on div "Сохранить" at bounding box center [359, 542] width 65 height 17
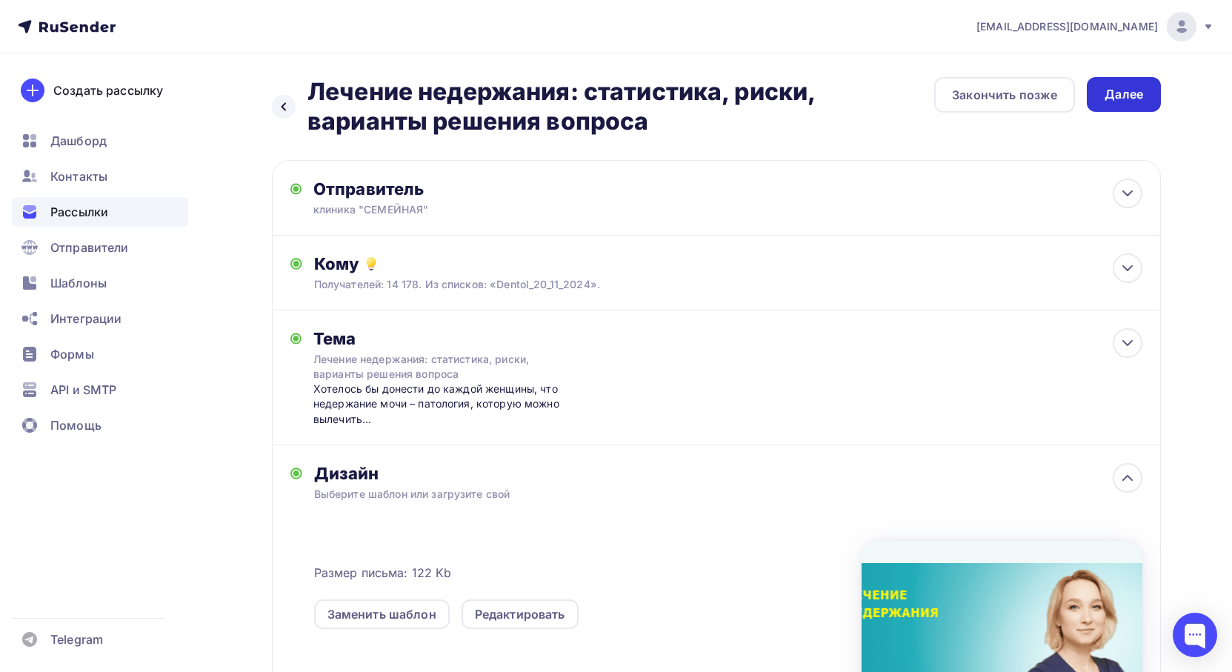
click at [1152, 100] on div "Далее" at bounding box center [1124, 94] width 74 height 35
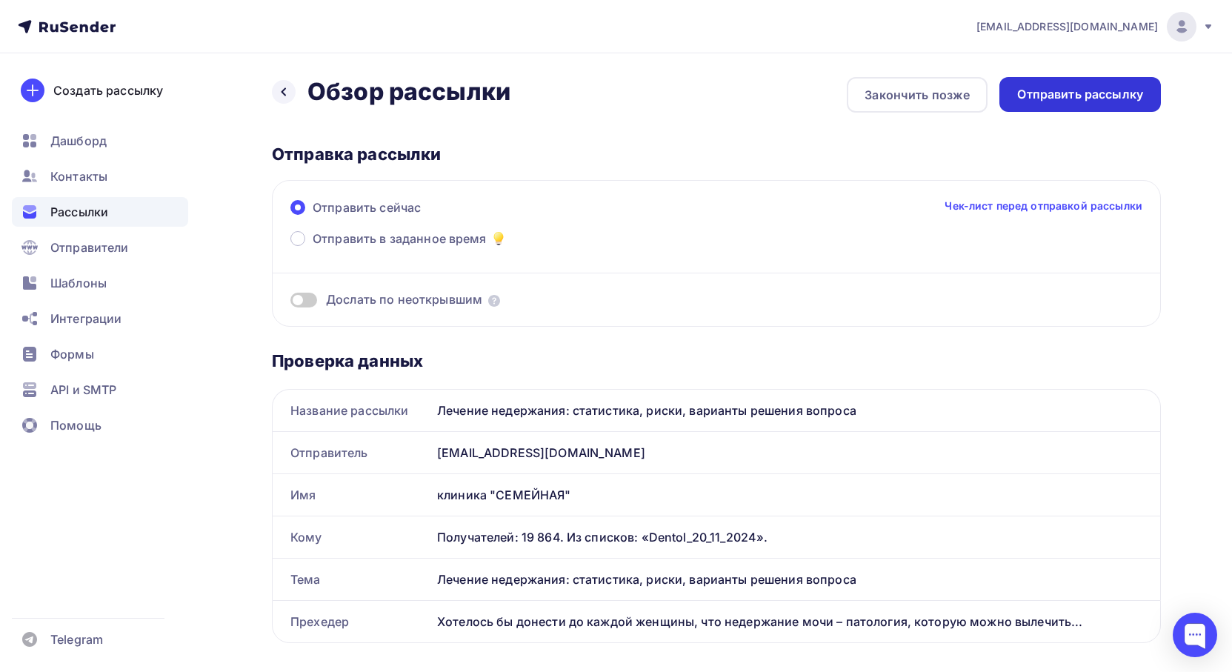
click at [1078, 96] on div "Отправить рассылку" at bounding box center [1080, 94] width 126 height 17
